Goal: Use online tool/utility: Use online tool/utility

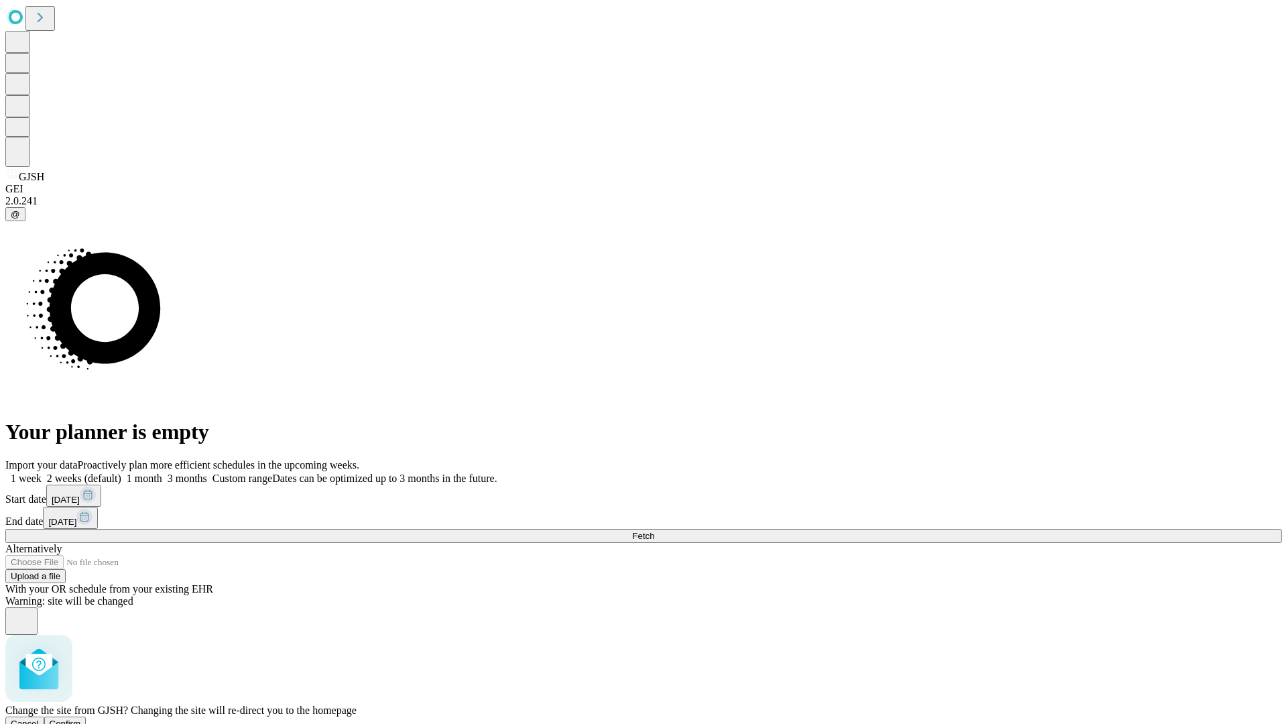
click at [81, 718] on span "Confirm" at bounding box center [65, 723] width 31 height 10
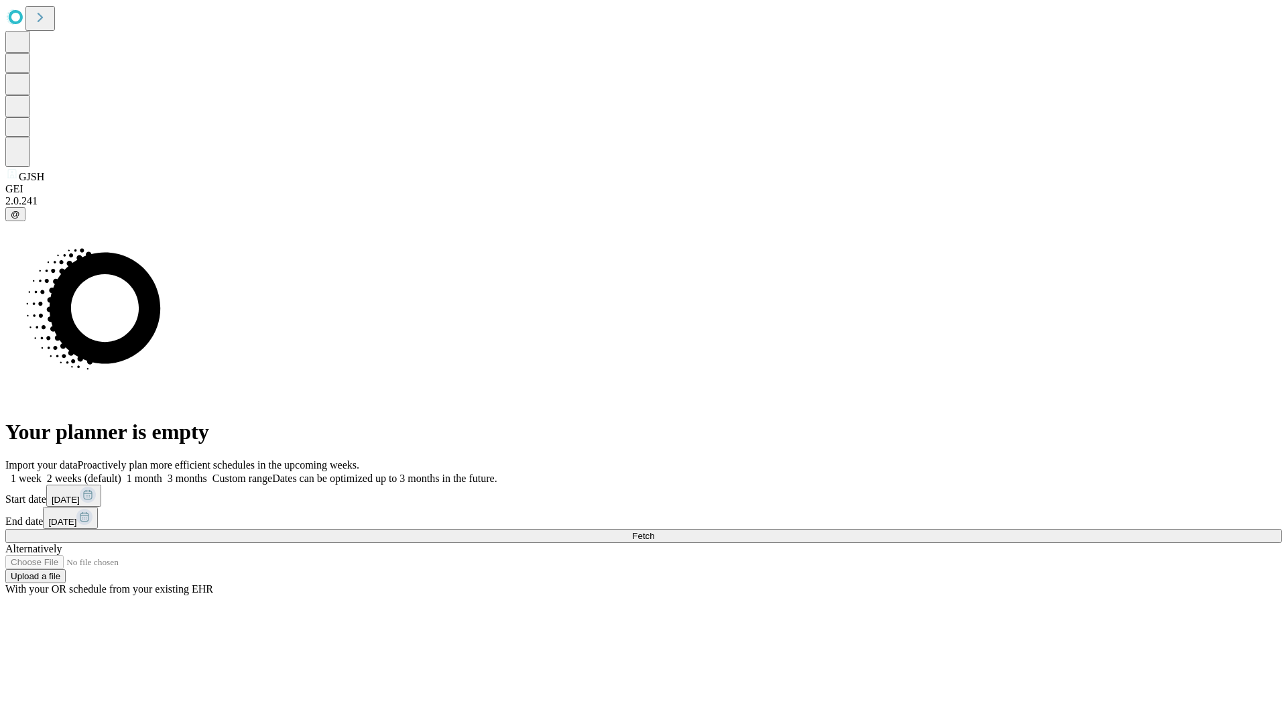
click at [121, 472] on label "2 weeks (default)" at bounding box center [82, 477] width 80 height 11
click at [654, 531] on span "Fetch" at bounding box center [643, 536] width 22 height 10
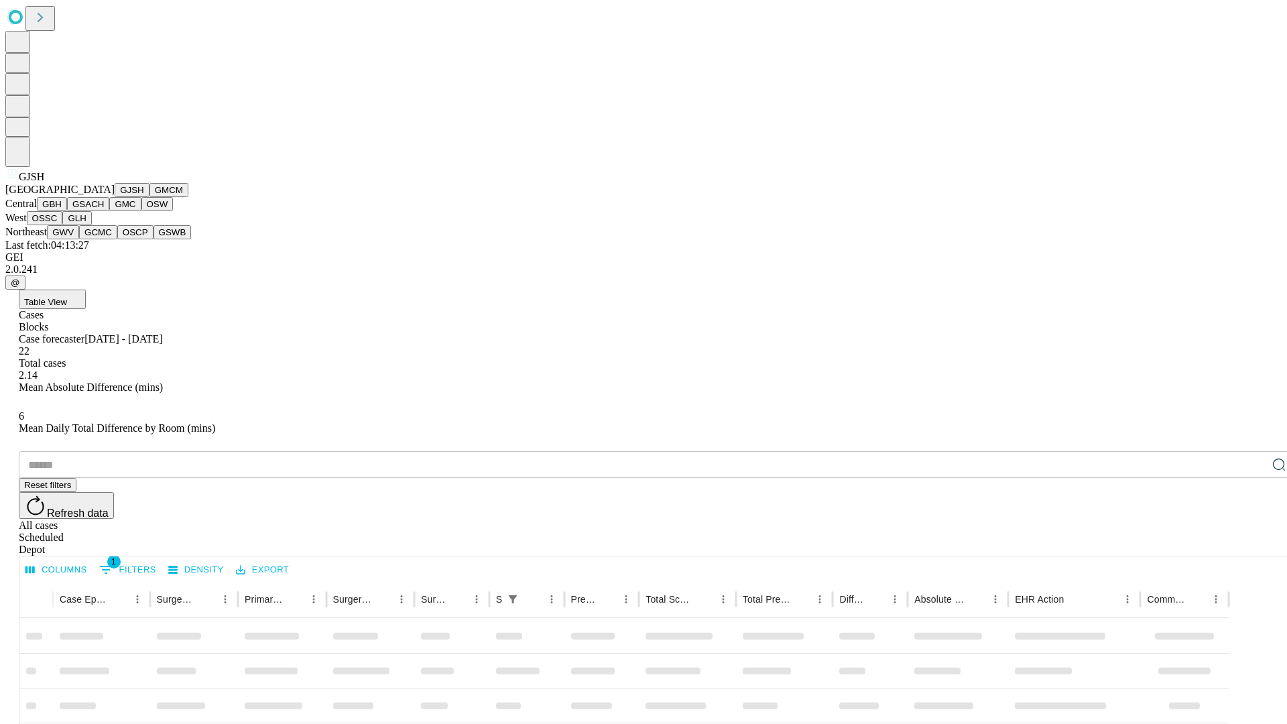
click at [149, 197] on button "GMCM" at bounding box center [168, 190] width 39 height 14
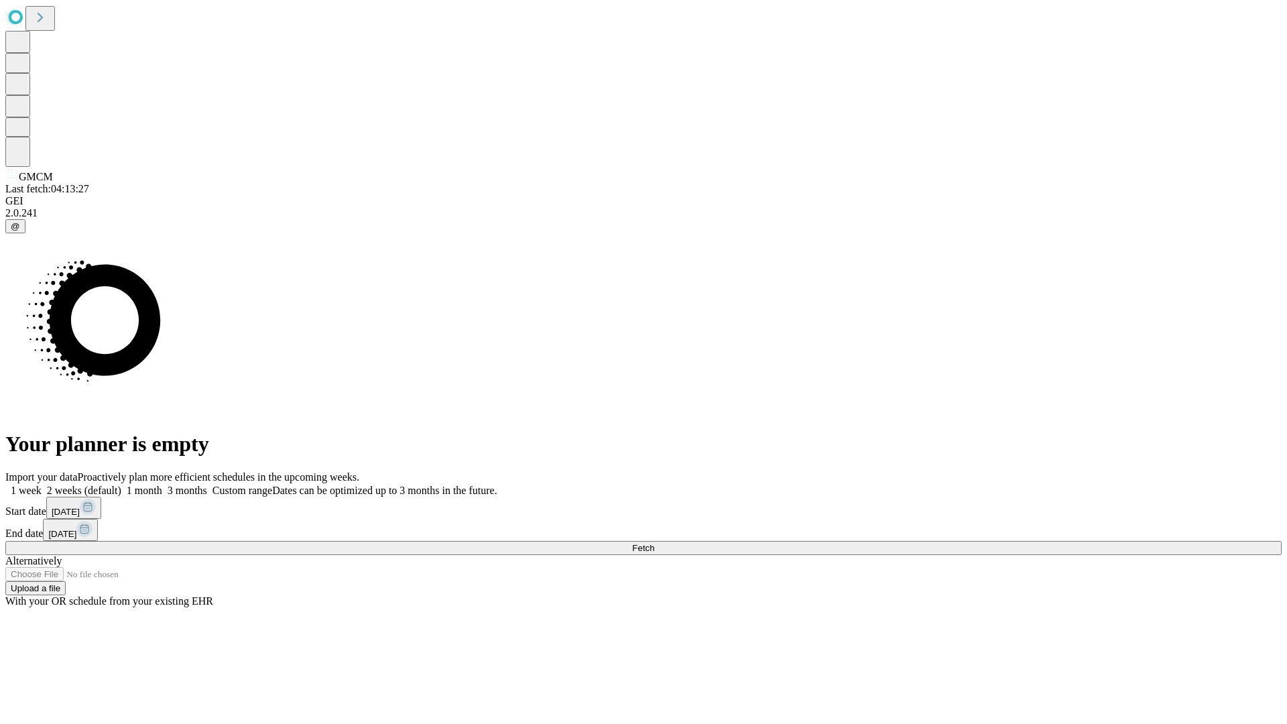
click at [121, 485] on label "2 weeks (default)" at bounding box center [82, 490] width 80 height 11
click at [654, 543] on span "Fetch" at bounding box center [643, 548] width 22 height 10
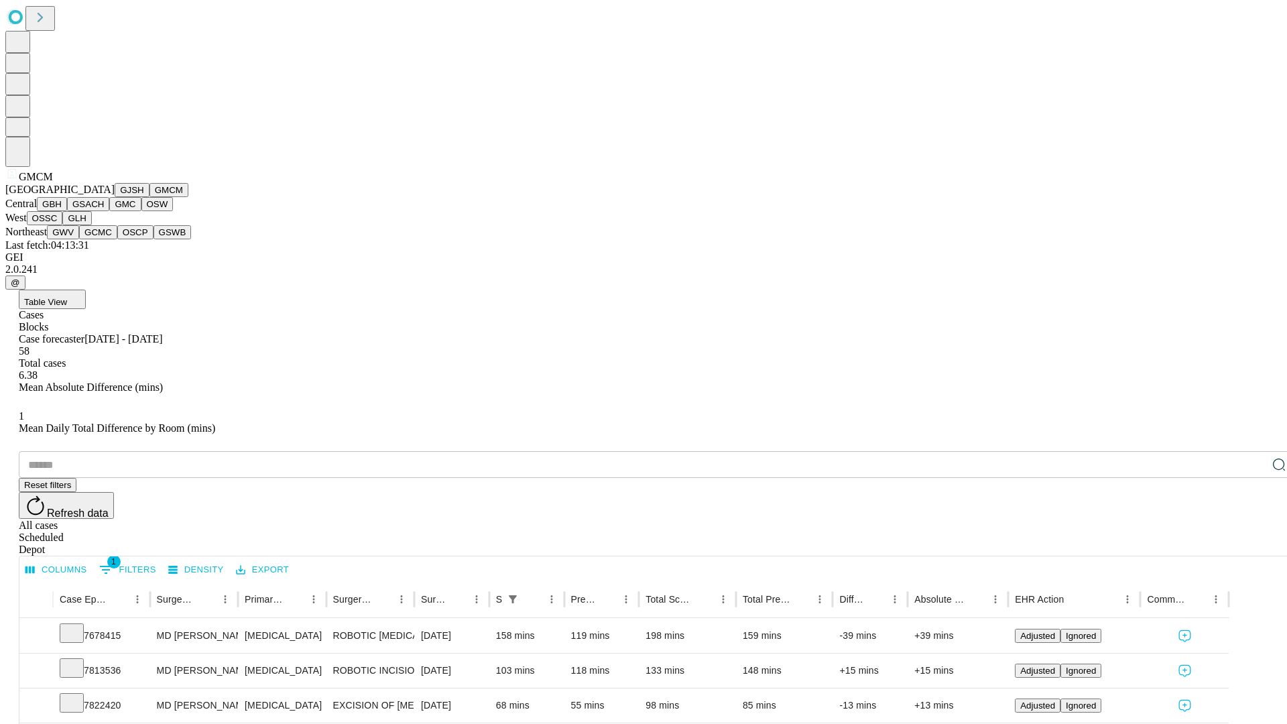
click at [67, 211] on button "GBH" at bounding box center [52, 204] width 30 height 14
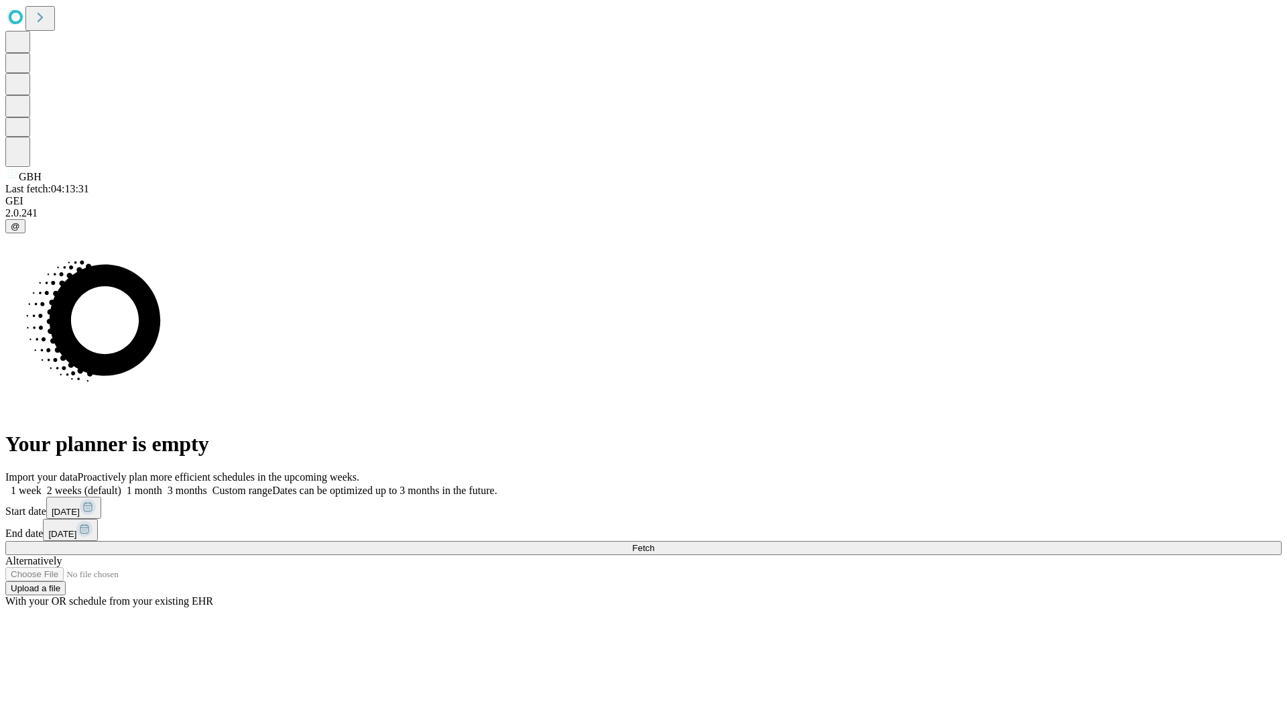
click at [121, 485] on label "2 weeks (default)" at bounding box center [82, 490] width 80 height 11
click at [654, 543] on span "Fetch" at bounding box center [643, 548] width 22 height 10
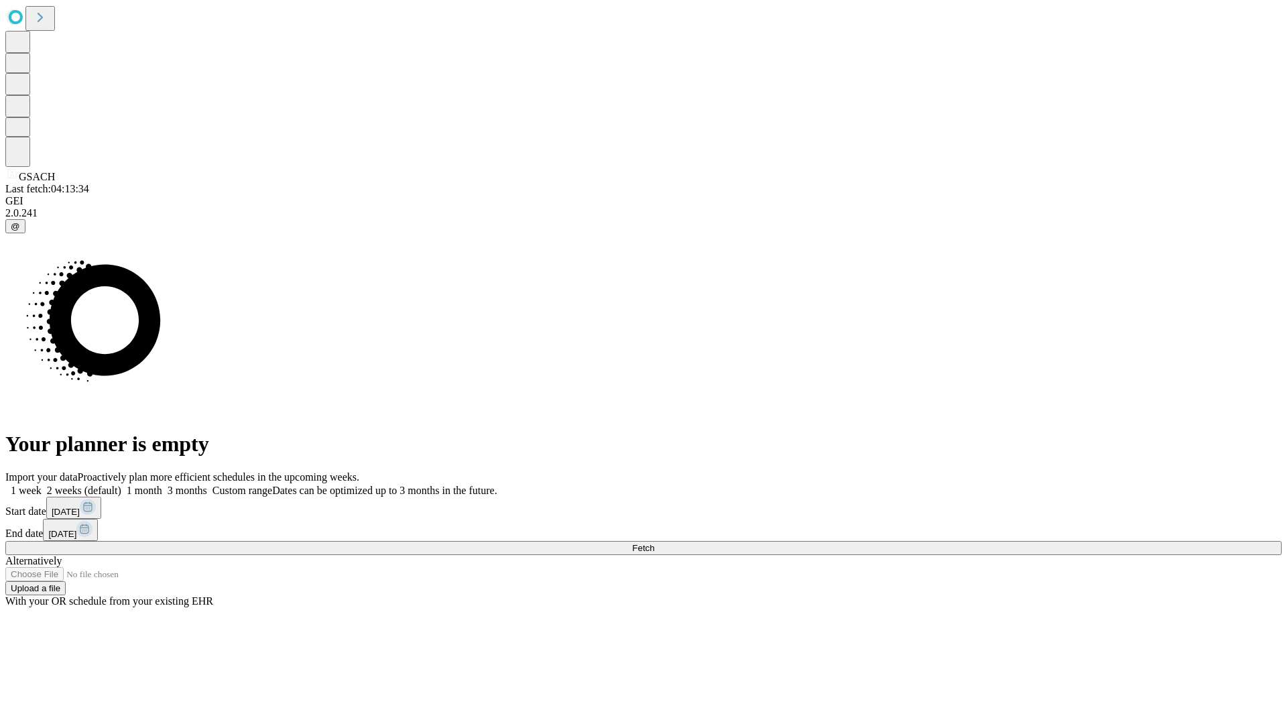
click at [121, 485] on label "2 weeks (default)" at bounding box center [82, 490] width 80 height 11
click at [654, 543] on span "Fetch" at bounding box center [643, 548] width 22 height 10
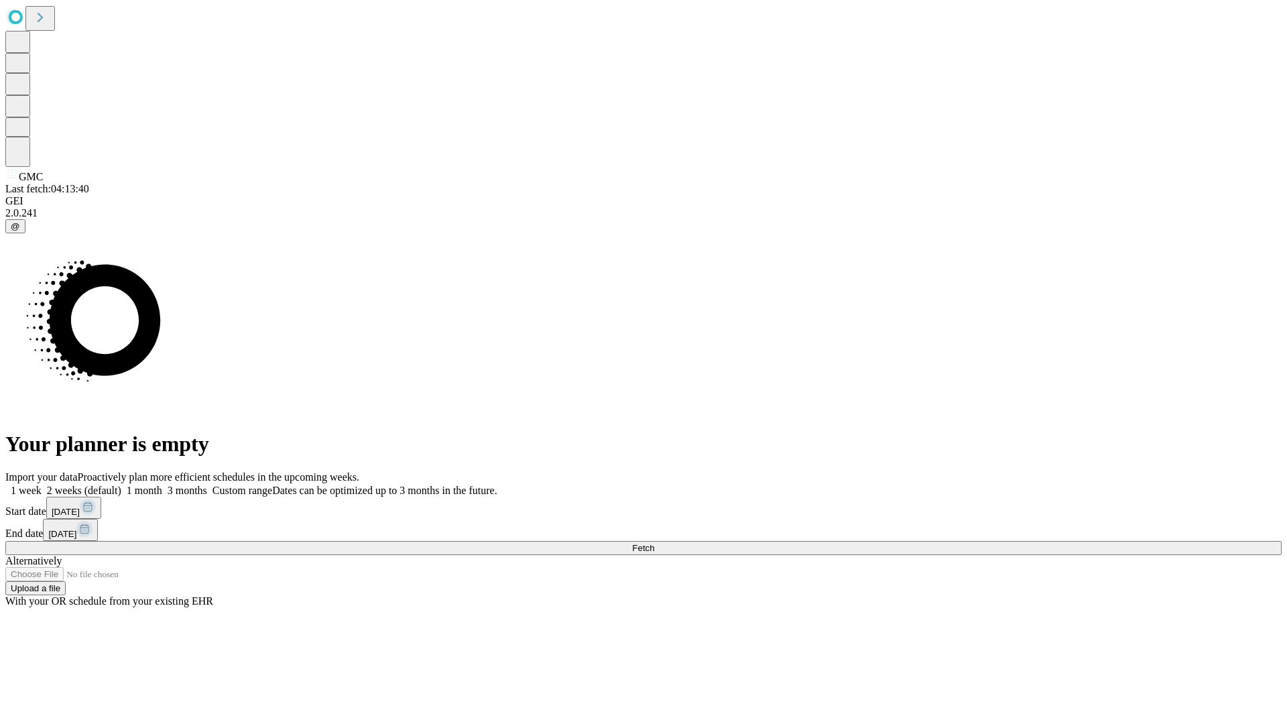
click at [121, 485] on label "2 weeks (default)" at bounding box center [82, 490] width 80 height 11
click at [654, 543] on span "Fetch" at bounding box center [643, 548] width 22 height 10
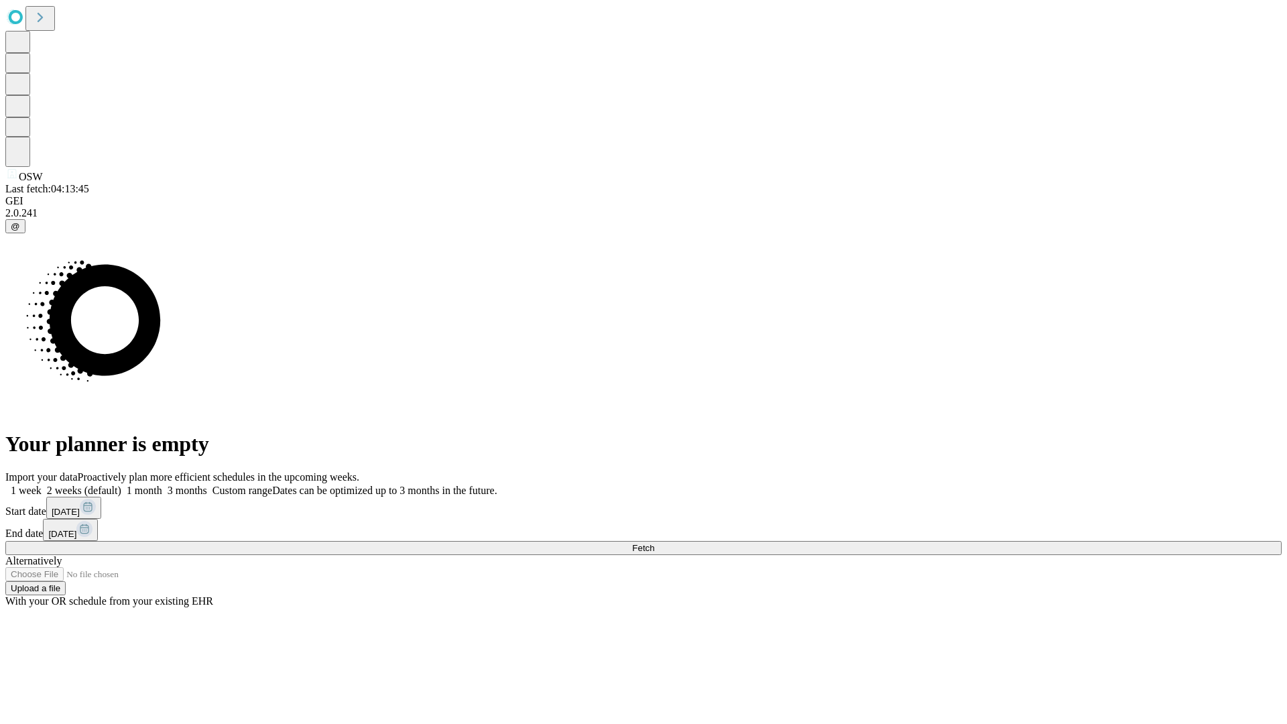
click at [121, 485] on label "2 weeks (default)" at bounding box center [82, 490] width 80 height 11
click at [654, 543] on span "Fetch" at bounding box center [643, 548] width 22 height 10
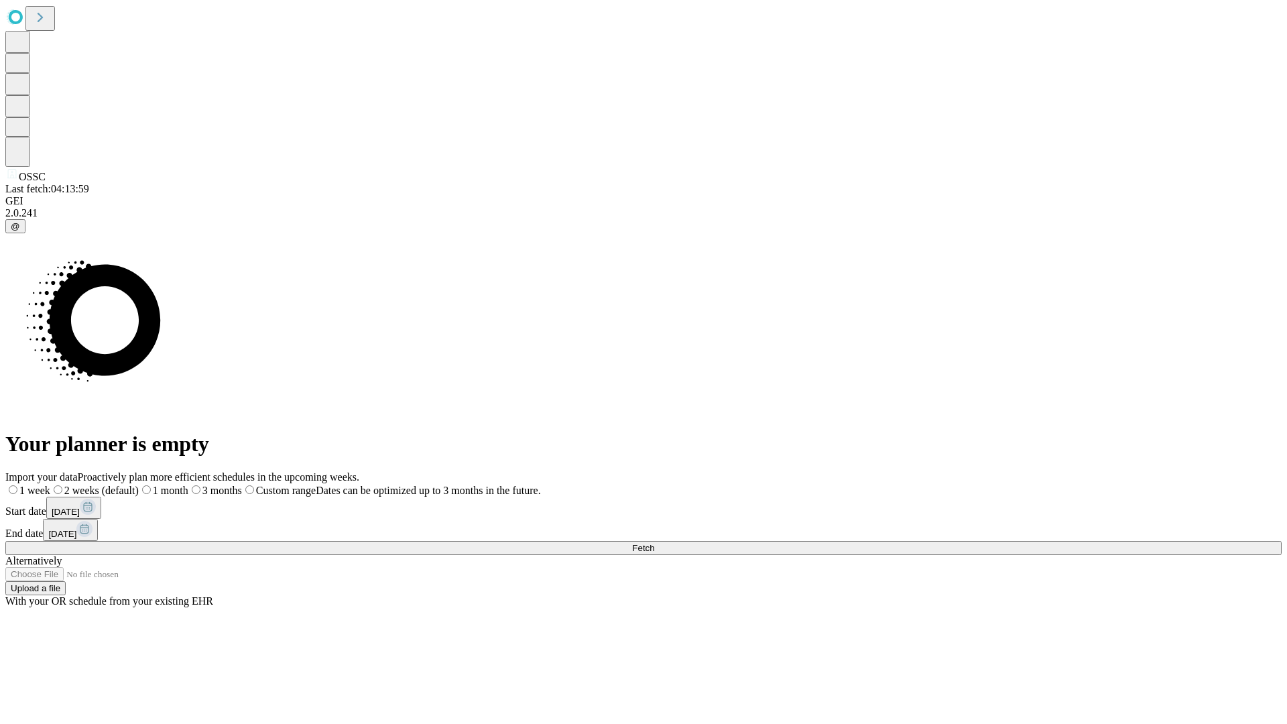
click at [139, 485] on label "2 weeks (default)" at bounding box center [94, 490] width 88 height 11
click at [654, 543] on span "Fetch" at bounding box center [643, 548] width 22 height 10
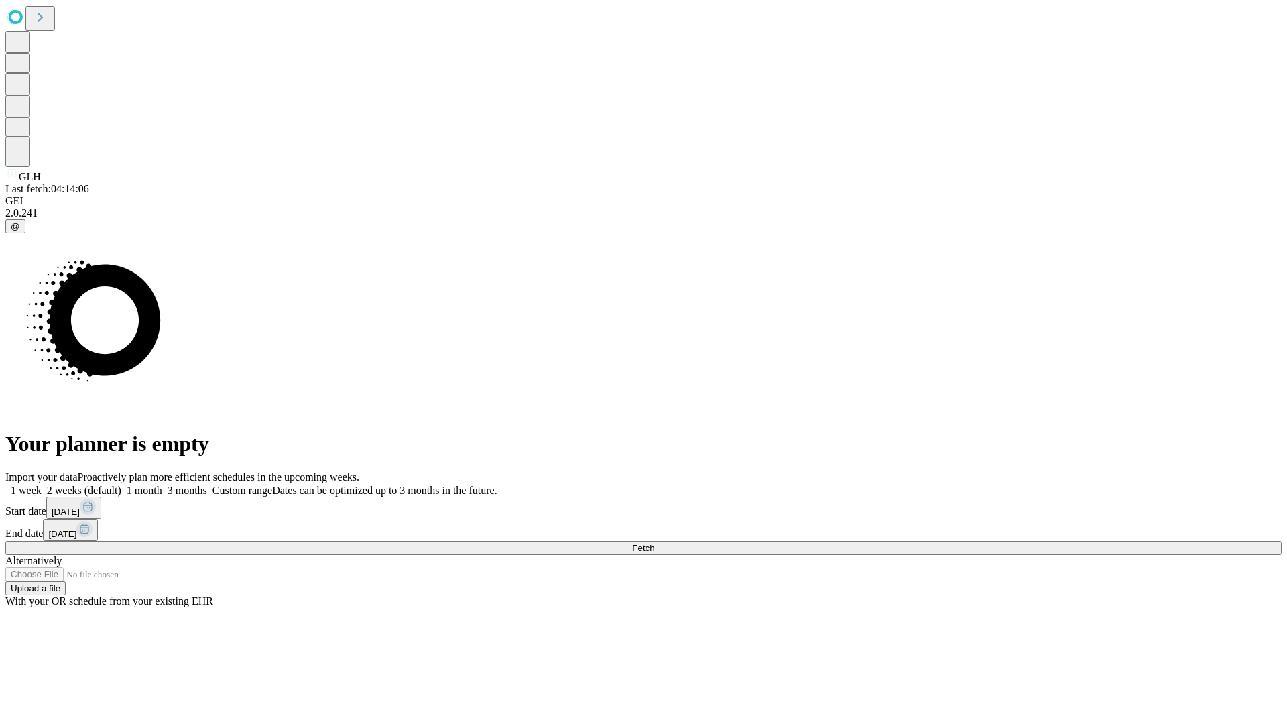
click at [121, 485] on label "2 weeks (default)" at bounding box center [82, 490] width 80 height 11
click at [654, 543] on span "Fetch" at bounding box center [643, 548] width 22 height 10
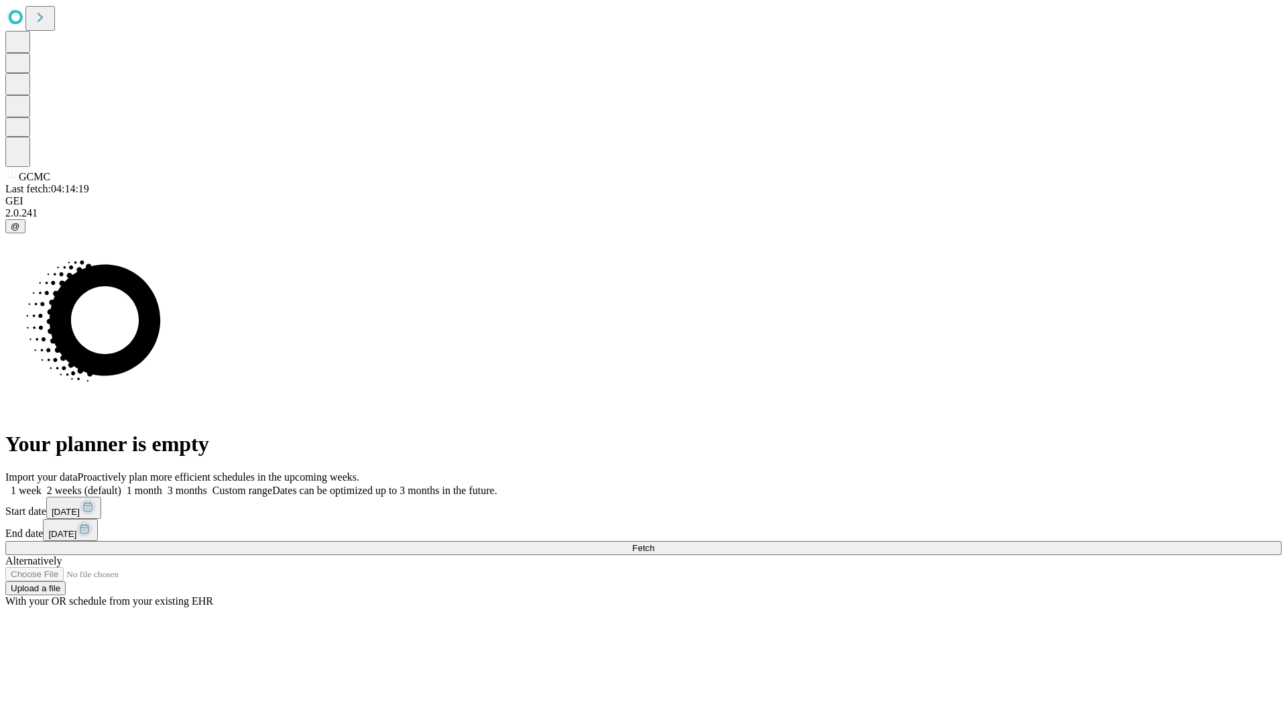
click at [121, 485] on label "2 weeks (default)" at bounding box center [82, 490] width 80 height 11
click at [654, 543] on span "Fetch" at bounding box center [643, 548] width 22 height 10
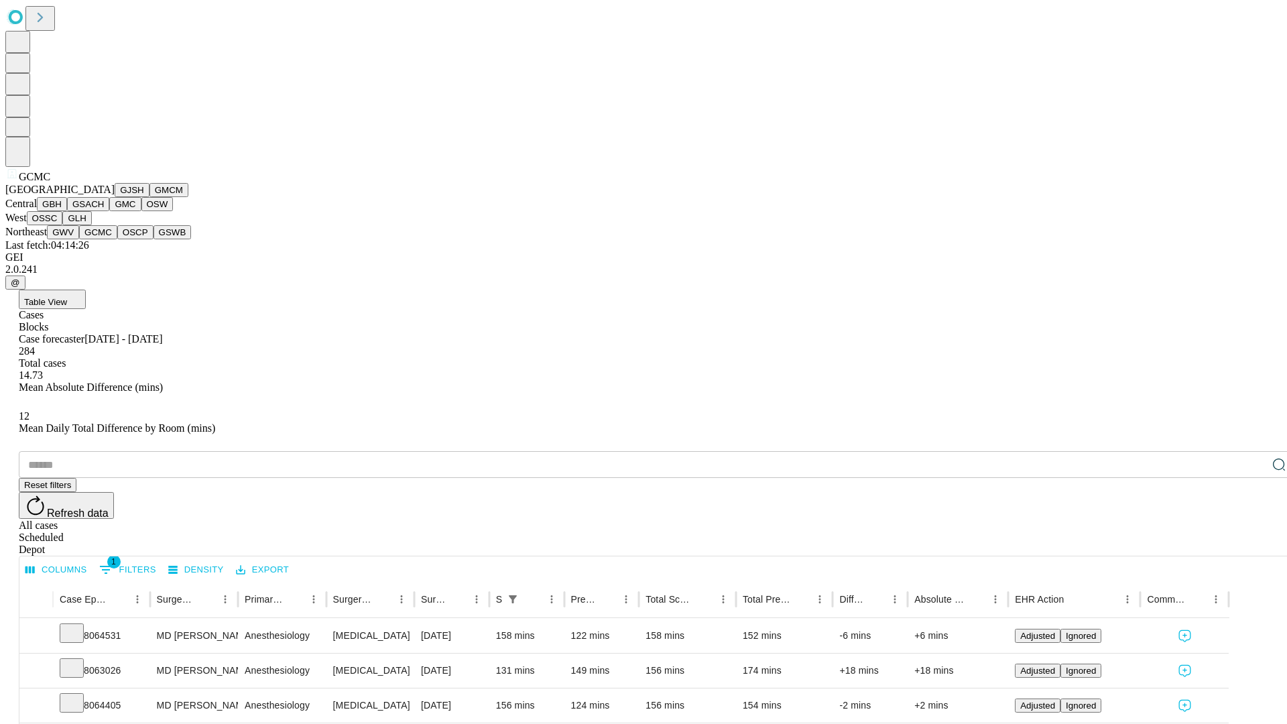
click at [117, 239] on button "OSCP" at bounding box center [135, 232] width 36 height 14
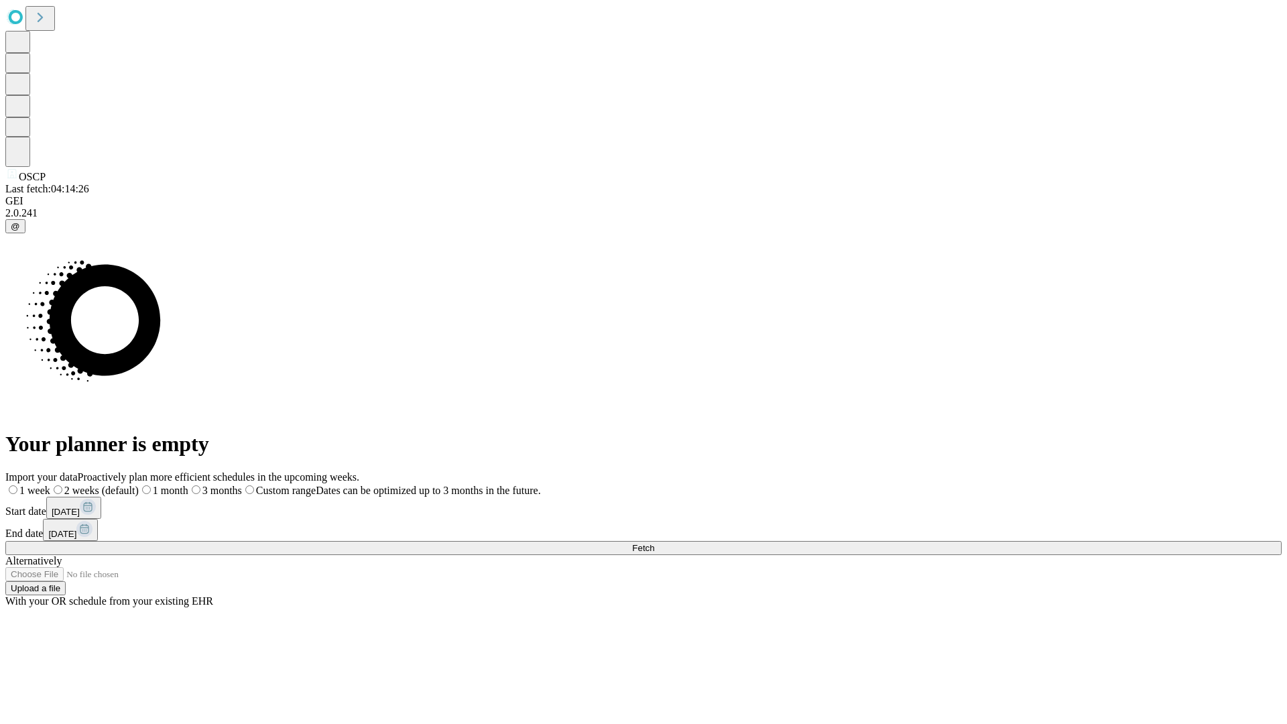
click at [139, 485] on label "2 weeks (default)" at bounding box center [94, 490] width 88 height 11
click at [654, 543] on span "Fetch" at bounding box center [643, 548] width 22 height 10
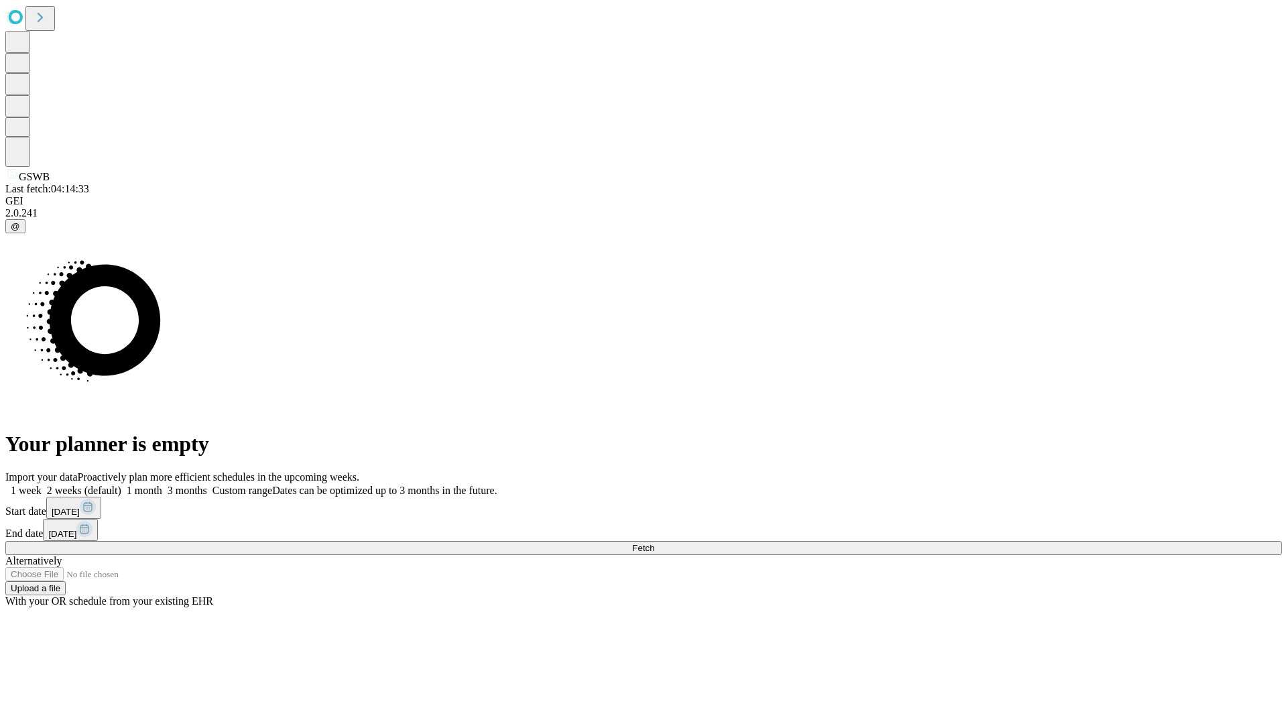
click at [121, 485] on label "2 weeks (default)" at bounding box center [82, 490] width 80 height 11
click at [654, 543] on span "Fetch" at bounding box center [643, 548] width 22 height 10
